Goal: Navigation & Orientation: Find specific page/section

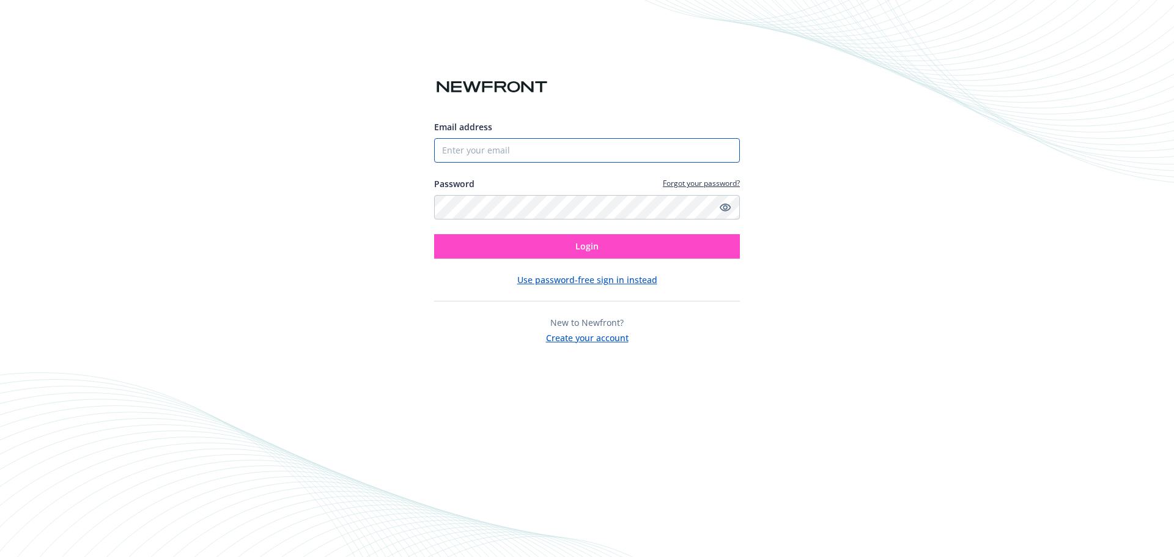
type input "[EMAIL_ADDRESS][PERSON_NAME][DOMAIN_NAME]"
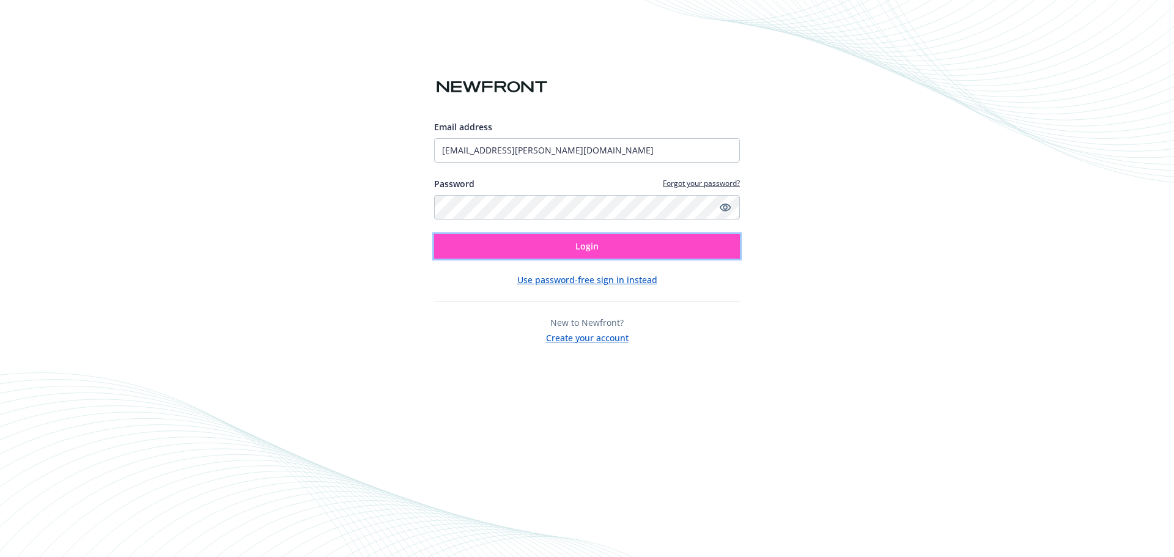
click at [622, 240] on button "Login" at bounding box center [587, 246] width 306 height 24
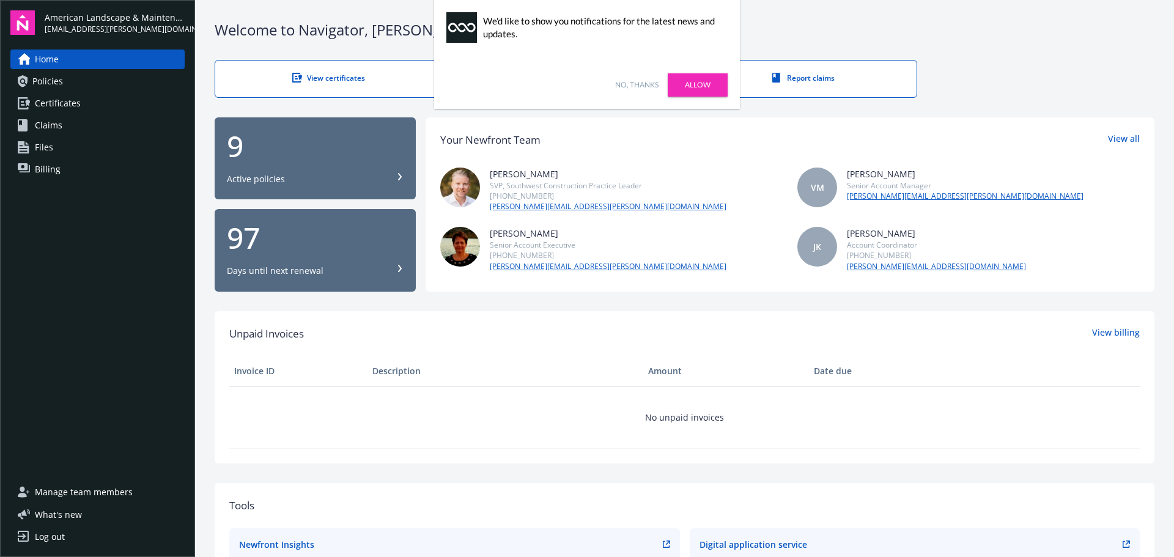
click at [643, 85] on link "No, thanks" at bounding box center [636, 85] width 43 height 11
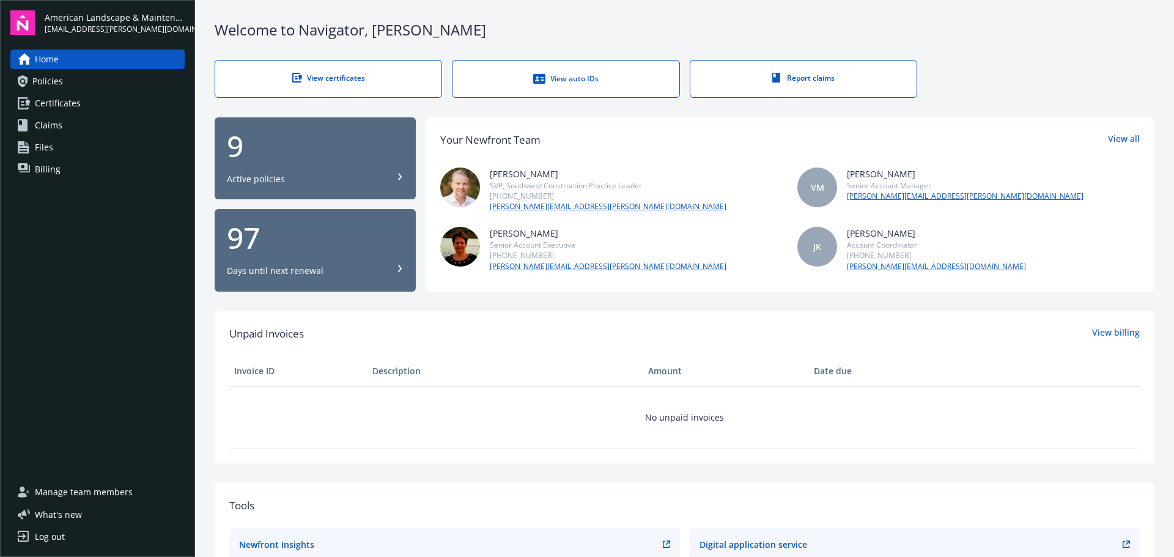
click at [72, 174] on link "Billing" at bounding box center [97, 170] width 174 height 20
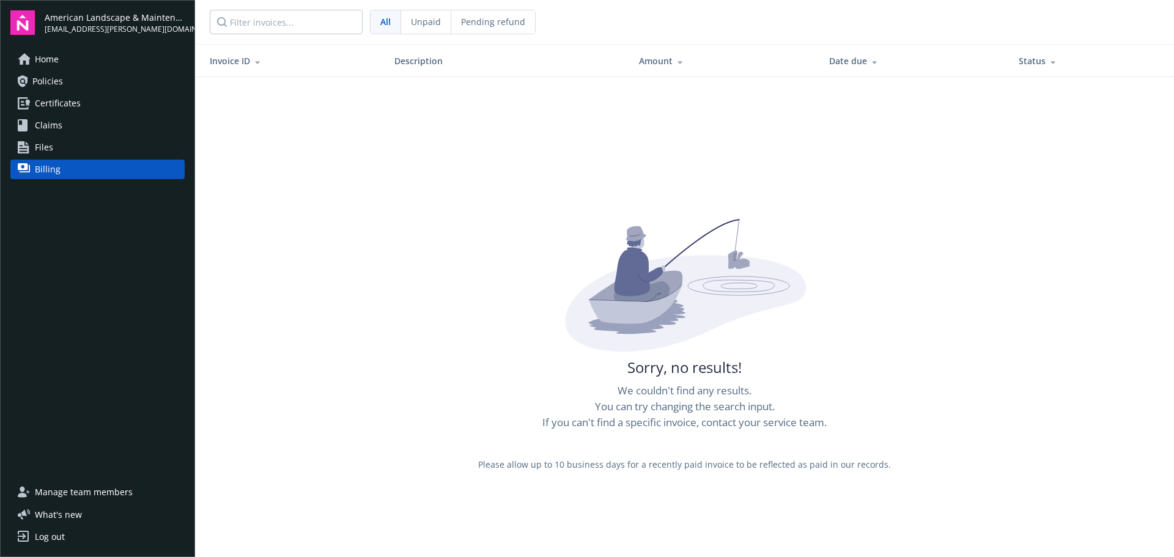
click at [64, 141] on link "Files" at bounding box center [97, 148] width 174 height 20
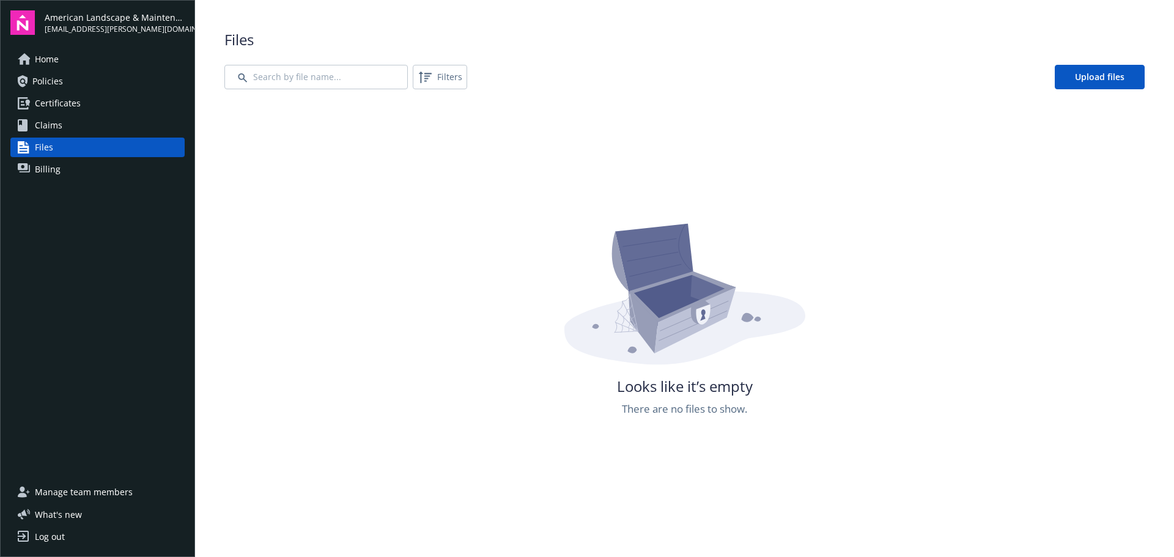
click at [56, 103] on span "Certificates" at bounding box center [58, 104] width 46 height 20
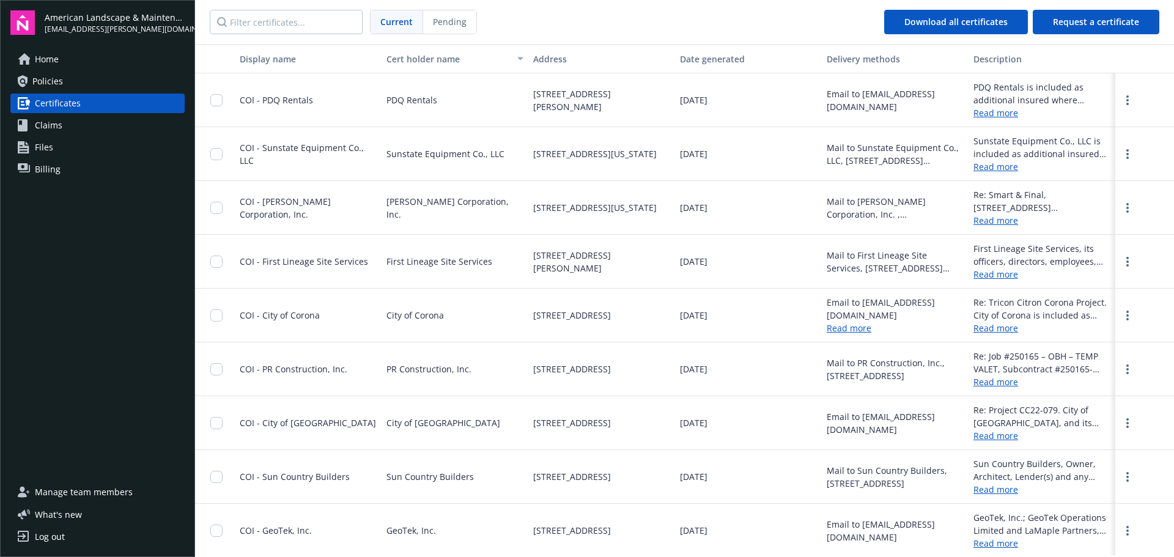
click at [58, 87] on span "Policies" at bounding box center [47, 82] width 31 height 20
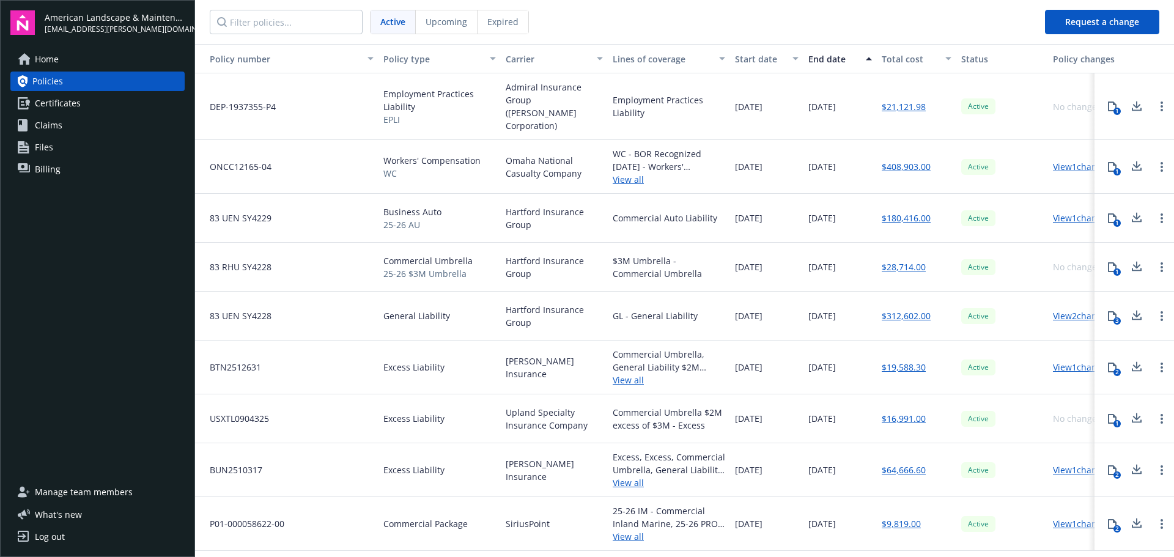
click at [62, 64] on link "Home" at bounding box center [97, 60] width 174 height 20
